Goal: Task Accomplishment & Management: Use online tool/utility

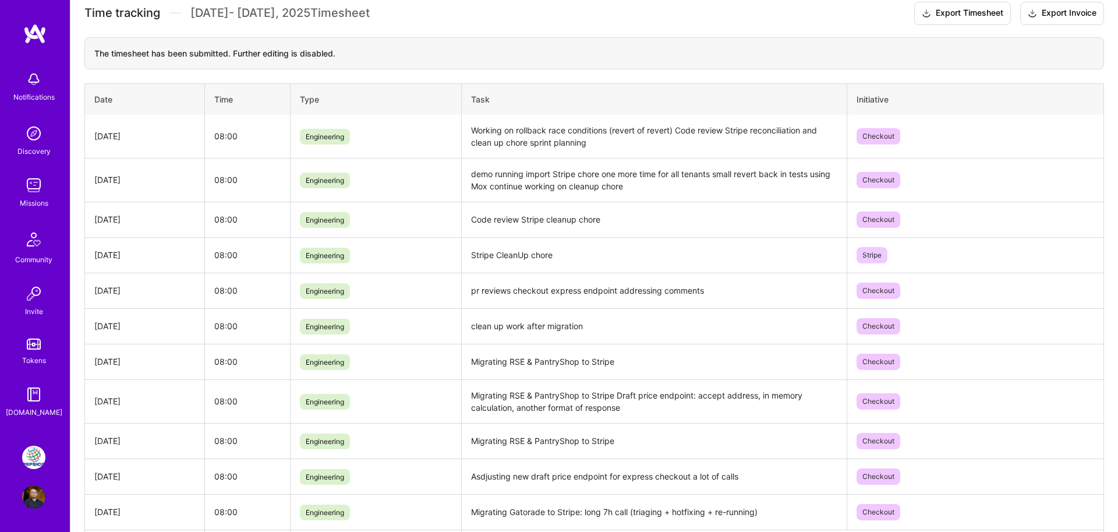
scroll to position [335, 0]
click at [43, 471] on div "PepsiCo: SodaStream Intl. 2024 AOP Profile" at bounding box center [35, 476] width 27 height 63
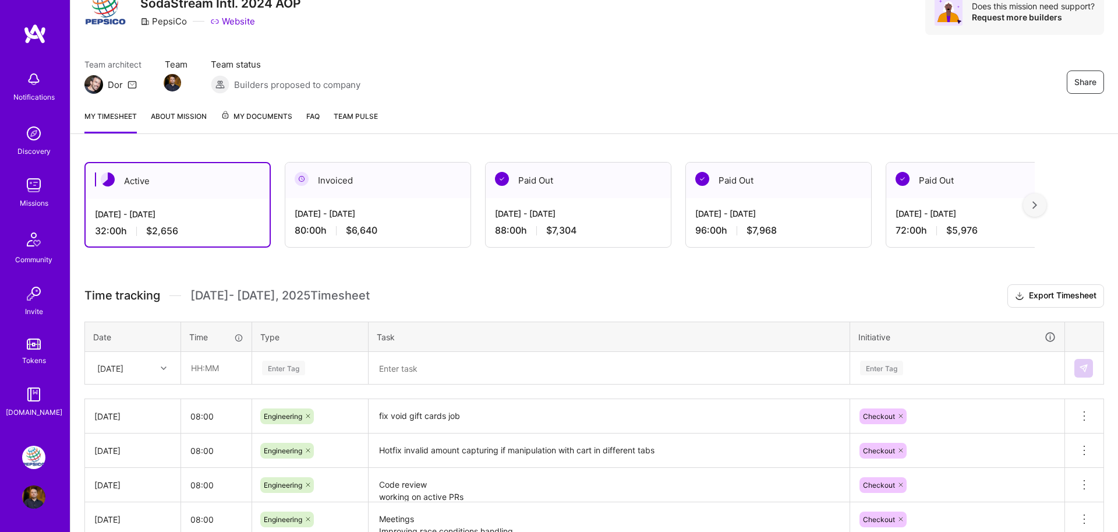
scroll to position [112, 0]
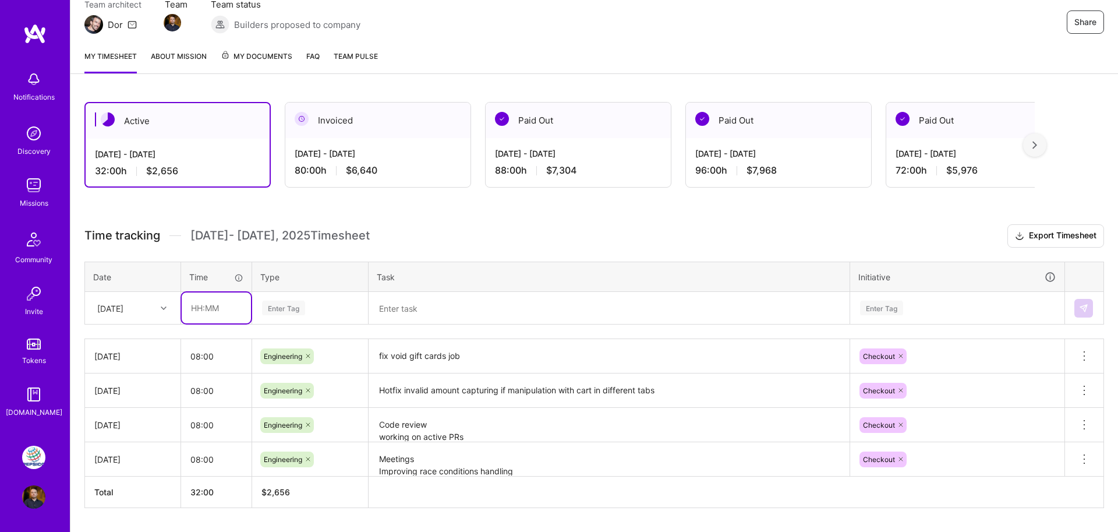
click at [231, 302] on input "text" at bounding box center [216, 307] width 69 height 31
type input "08:00"
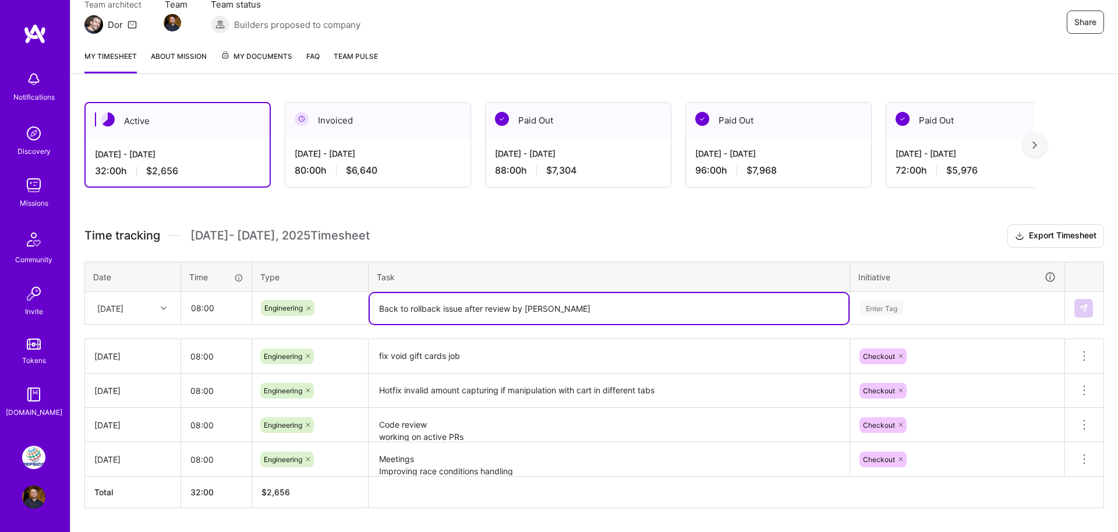
type textarea "Back to rollback issue after review by [PERSON_NAME]"
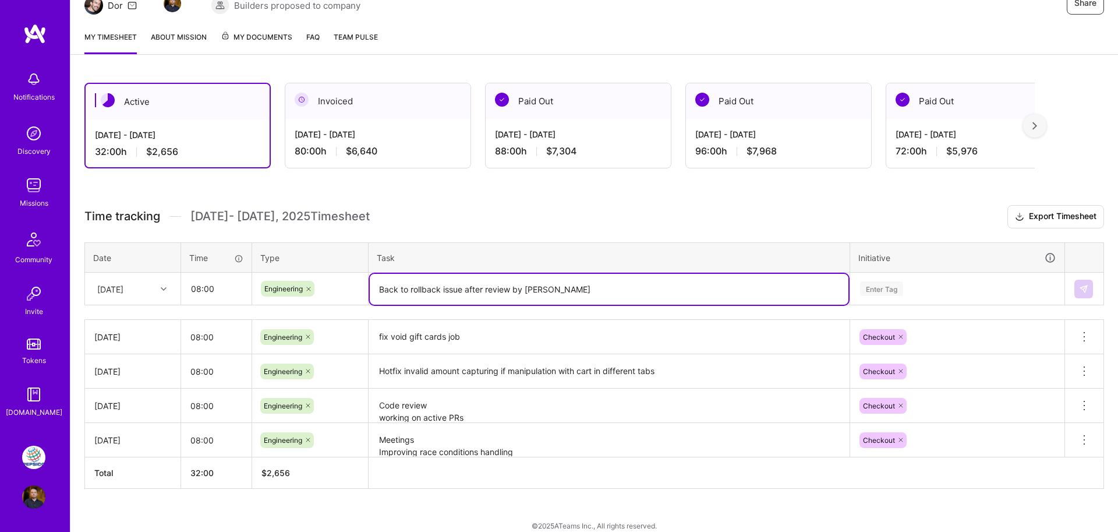
click at [880, 304] on div "Enter Tag" at bounding box center [957, 289] width 213 height 30
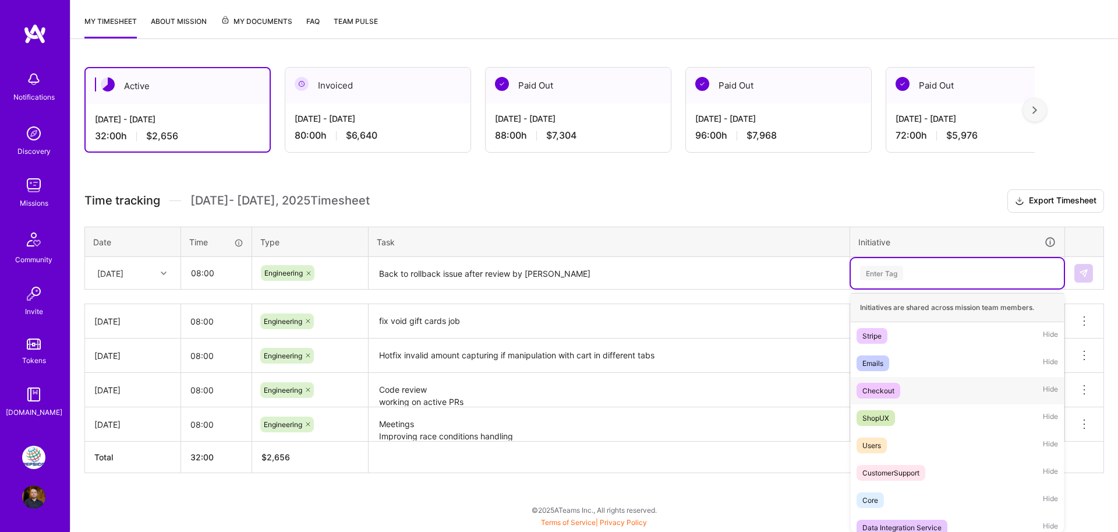
click at [881, 393] on div "Checkout" at bounding box center [878, 390] width 32 height 12
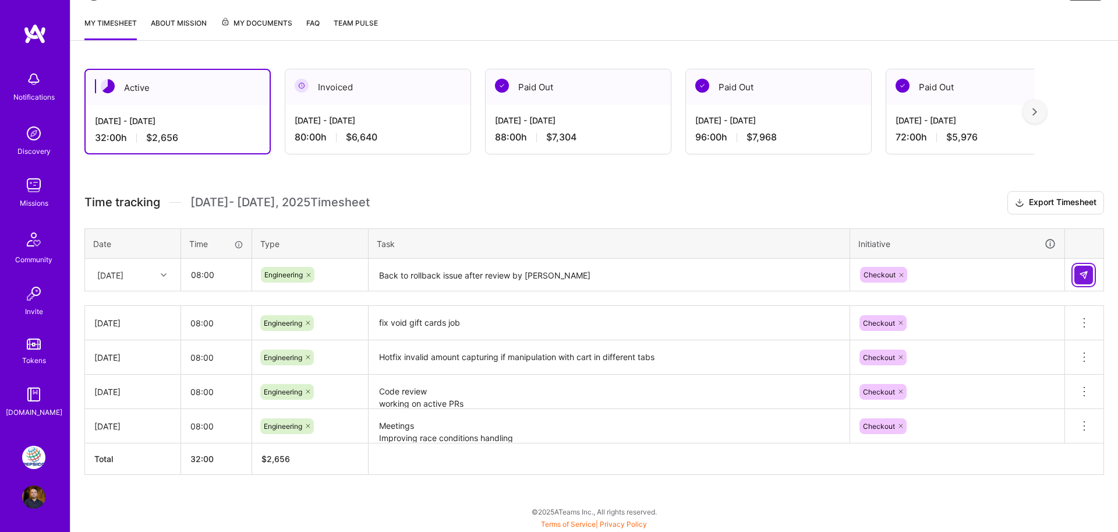
click at [1077, 275] on button at bounding box center [1083, 275] width 19 height 19
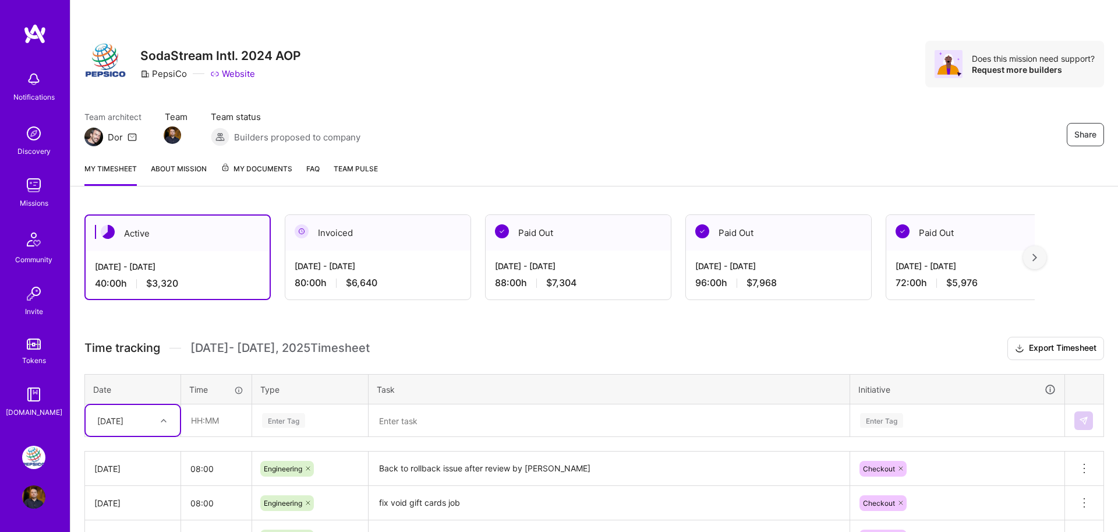
scroll to position [0, 0]
